Goal: Transaction & Acquisition: Purchase product/service

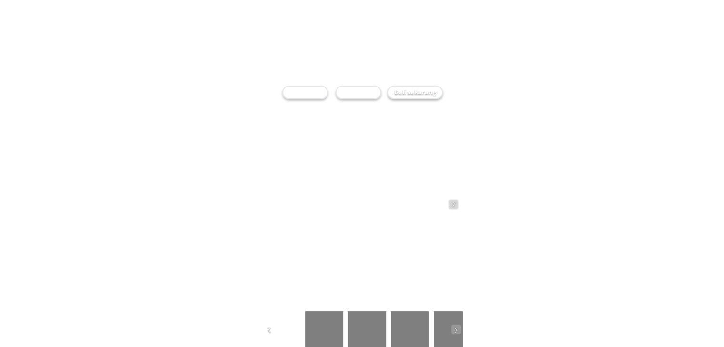
click at [414, 96] on div "Beli sekarang" at bounding box center [414, 93] width 53 height 10
checkbox input "true"
radio input "true"
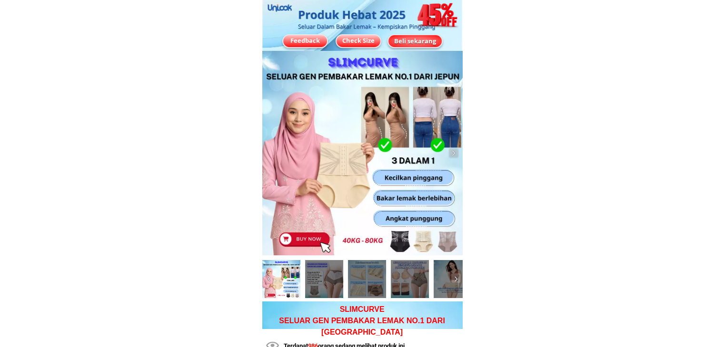
click at [408, 41] on div "Beli sekarang" at bounding box center [414, 41] width 53 height 10
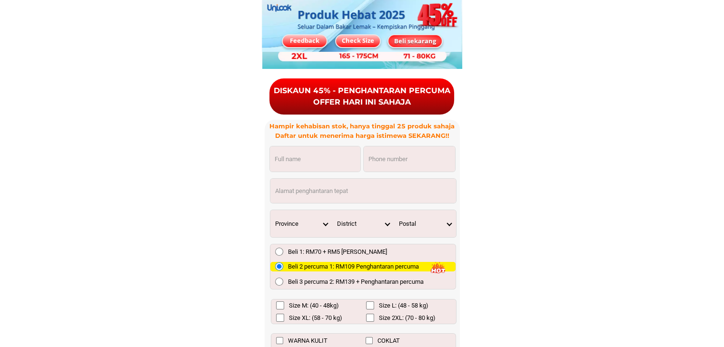
scroll to position [6992, 0]
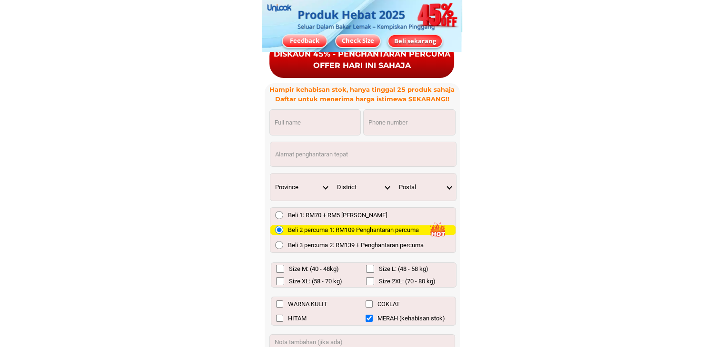
click at [400, 116] on input "Input phone_number" at bounding box center [409, 122] width 91 height 25
paste input "193917712"
click at [367, 120] on input "193917712" at bounding box center [409, 122] width 91 height 25
type input "0193917712"
click at [324, 126] on input "Input full_name" at bounding box center [315, 122] width 90 height 25
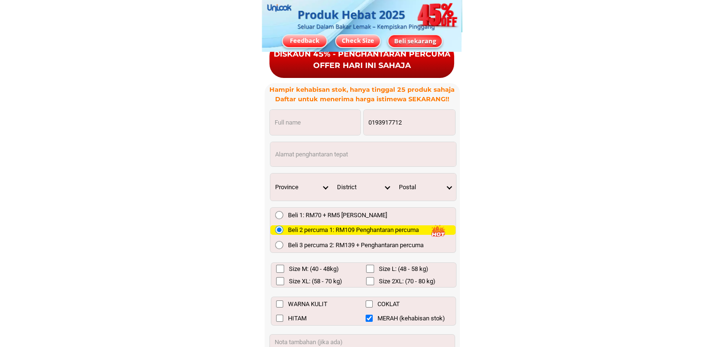
paste input "[PERSON_NAME]"
type input "[PERSON_NAME]"
click at [327, 186] on select "Province [GEOGRAPHIC_DATA] [GEOGRAPHIC_DATA] [GEOGRAPHIC_DATA] [GEOGRAPHIC_DATA…" at bounding box center [301, 187] width 62 height 27
select select "60_R3879783"
click at [270, 174] on select "Province [GEOGRAPHIC_DATA] [GEOGRAPHIC_DATA] [GEOGRAPHIC_DATA] [GEOGRAPHIC_DATA…" at bounding box center [301, 187] width 62 height 27
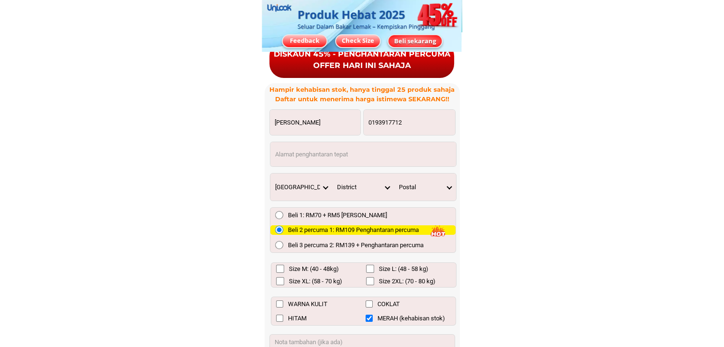
click at [386, 188] on select "District [GEOGRAPHIC_DATA] [GEOGRAPHIC_DATA] [GEOGRAPHIC_DATA][PERSON_NAME] [GE…" at bounding box center [363, 187] width 62 height 27
click at [386, 185] on select "District [GEOGRAPHIC_DATA] [GEOGRAPHIC_DATA] [GEOGRAPHIC_DATA][PERSON_NAME] [GE…" at bounding box center [363, 187] width 62 height 27
select select "60_R80017316"
click at [332, 174] on select "District [GEOGRAPHIC_DATA] [GEOGRAPHIC_DATA] [GEOGRAPHIC_DATA][PERSON_NAME] [GE…" at bounding box center [363, 187] width 62 height 27
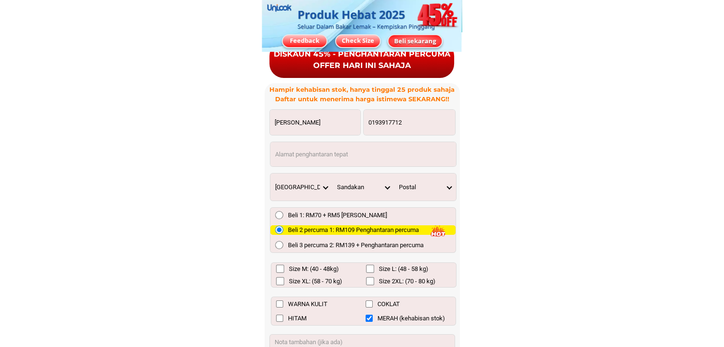
click at [449, 188] on select "Postal 90000 90008 90009 90100 90107 90108 90109 90200 90208 90300 90307 90308 …" at bounding box center [425, 187] width 62 height 27
select select "90000"
click at [394, 174] on select "Postal 90000 90008 90009 90100 90107 90108 90109 90200 90208 90300 90307 90308 …" at bounding box center [425, 187] width 62 height 27
click at [335, 160] on input "Input address" at bounding box center [363, 154] width 186 height 24
type input "sabah"
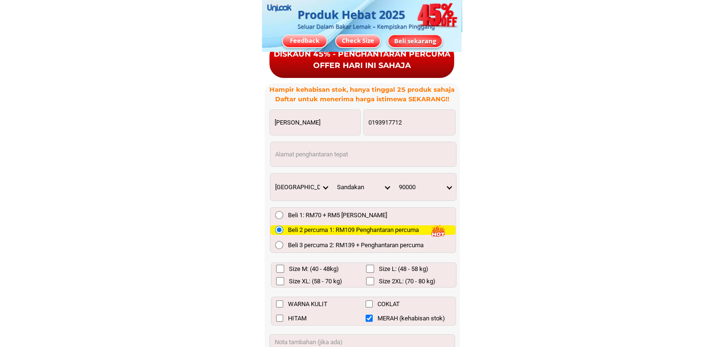
click at [369, 268] on input "Size L: (48 - 58 kg)" at bounding box center [370, 269] width 8 height 8
checkbox input "true"
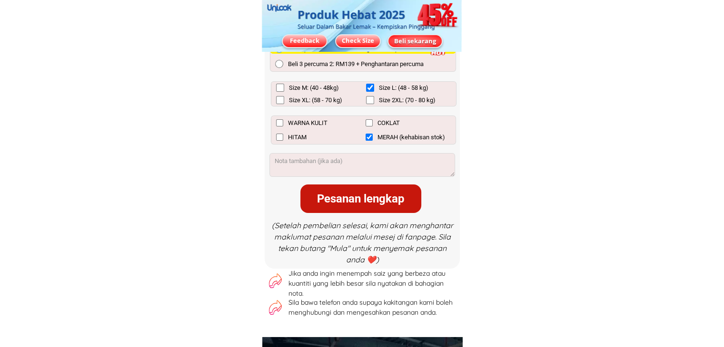
scroll to position [7182, 0]
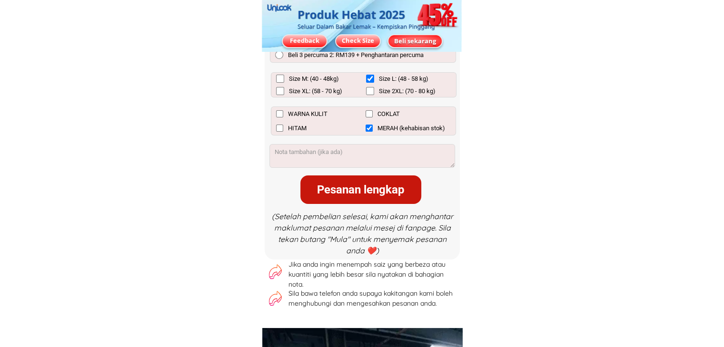
click at [359, 198] on div "Pesanan lengkap" at bounding box center [360, 190] width 121 height 29
checkbox input "false"
checkbox input "true"
checkbox input "false"
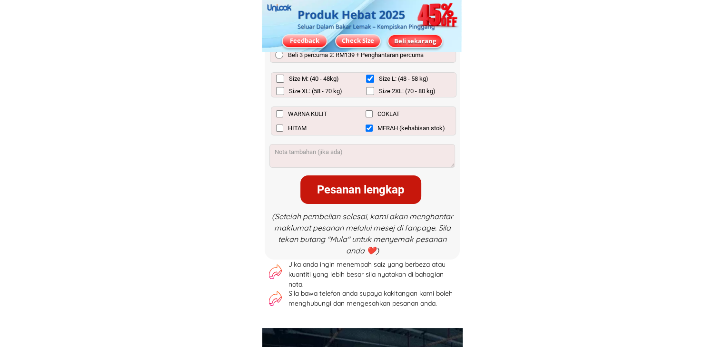
checkbox input "false"
checkbox input "true"
radio input "true"
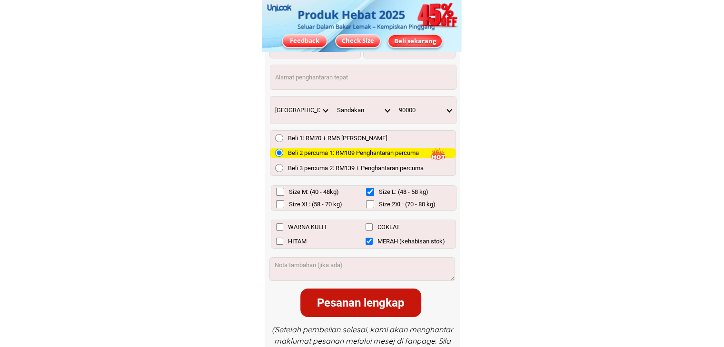
scroll to position [7039, 0]
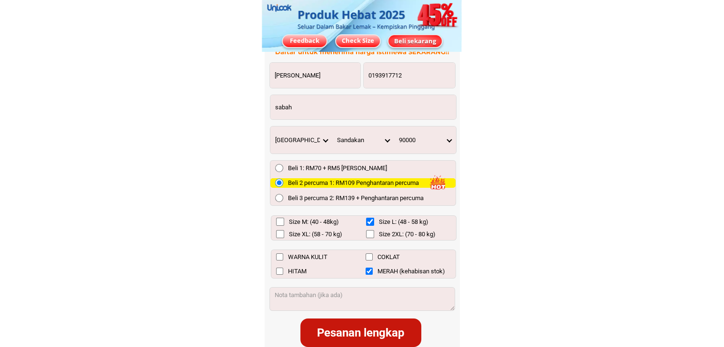
click at [343, 113] on input "sabah" at bounding box center [363, 107] width 186 height 24
type input "sabah"
click at [376, 335] on div "Pesanan lengkap" at bounding box center [360, 333] width 121 height 17
checkbox input "false"
checkbox input "true"
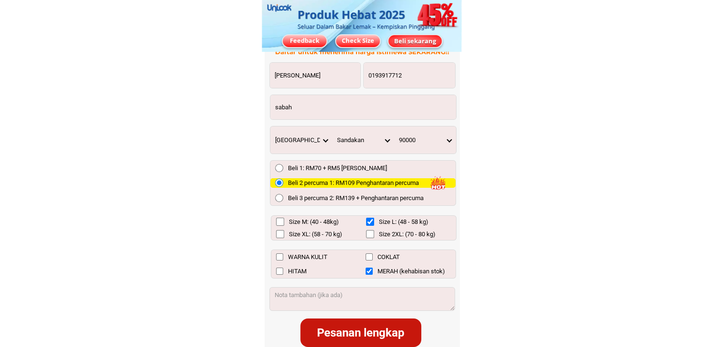
checkbox input "false"
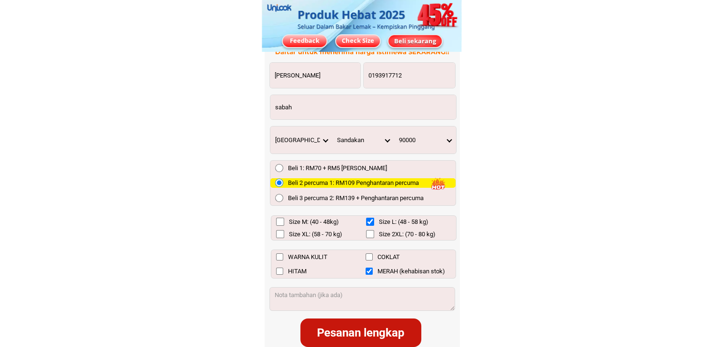
checkbox input "true"
radio input "true"
click at [369, 270] on input "MERAH (kehabisan stok)" at bounding box center [369, 271] width 7 height 7
click at [370, 270] on input "MERAH (kehabisan stok)" at bounding box center [369, 271] width 7 height 7
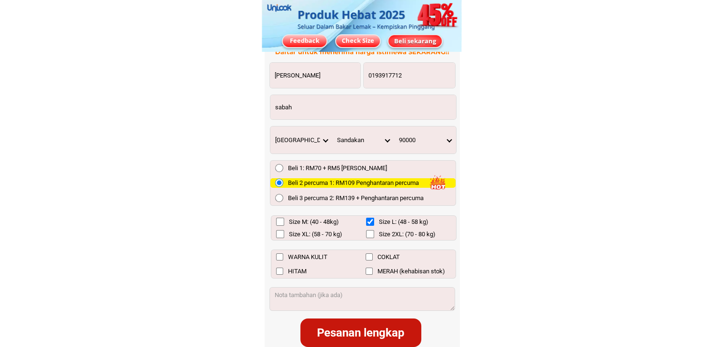
checkbox input "true"
click at [359, 337] on div "Pesanan lengkap" at bounding box center [360, 333] width 121 height 17
checkbox input "false"
checkbox input "true"
checkbox input "false"
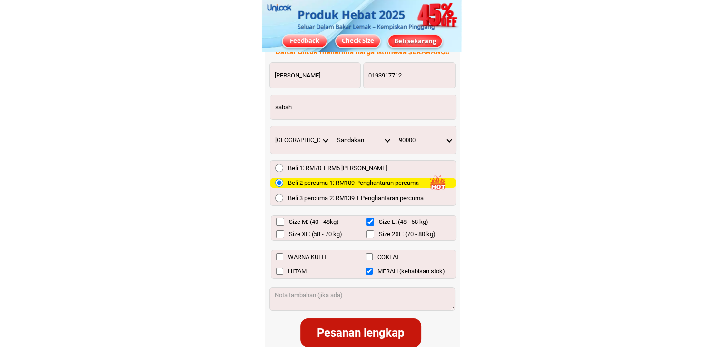
checkbox input "false"
checkbox input "true"
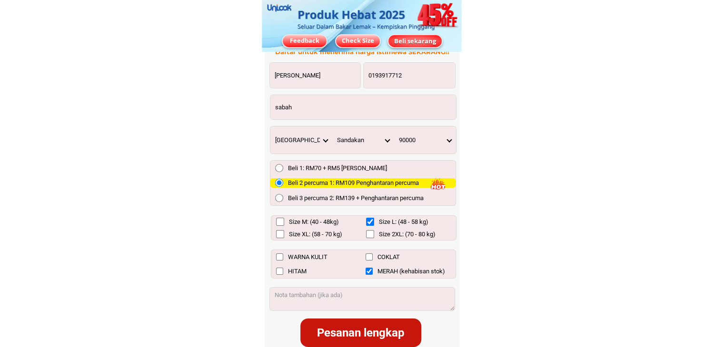
radio input "true"
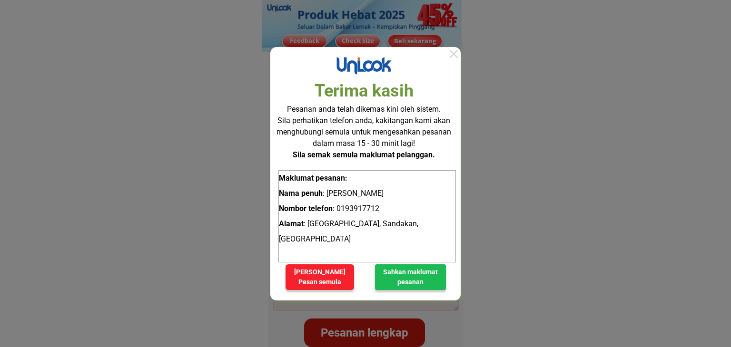
click at [451, 54] on div at bounding box center [454, 54] width 14 height 14
